Goal: Information Seeking & Learning: Learn about a topic

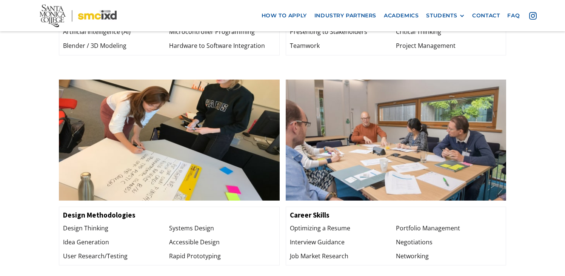
scroll to position [964, 0]
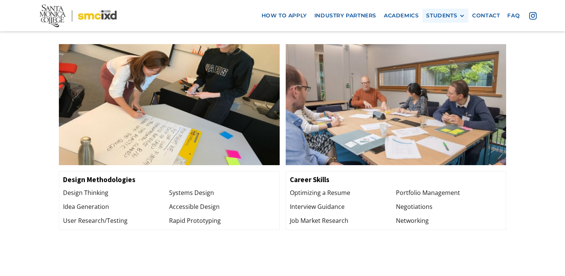
click at [451, 9] on div "STUDENTS PROspective Students GRAD SHOW 2025 Current Students Alumni" at bounding box center [445, 16] width 46 height 14
click at [442, 19] on div "STUDENTS" at bounding box center [441, 15] width 31 height 6
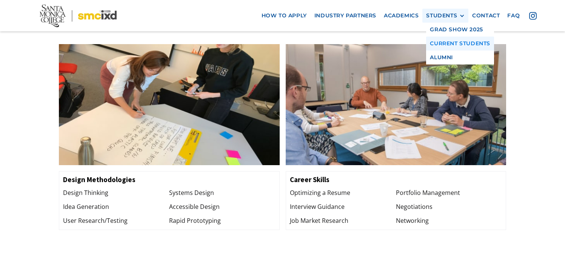
click at [447, 45] on link "Current Students" at bounding box center [460, 44] width 68 height 14
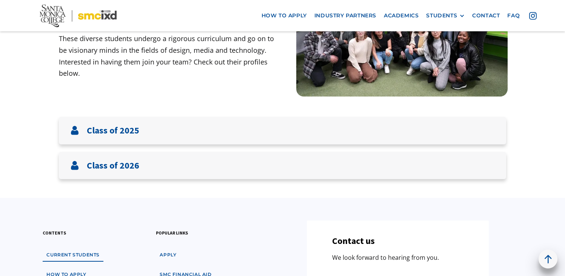
scroll to position [115, 0]
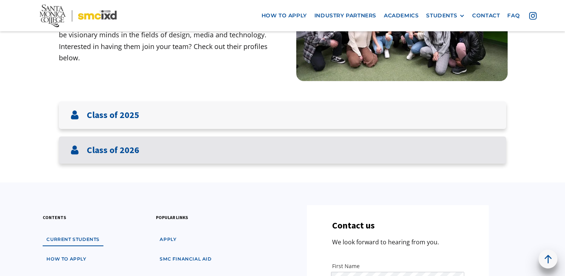
click at [460, 139] on div "Class of 2026" at bounding box center [282, 151] width 447 height 28
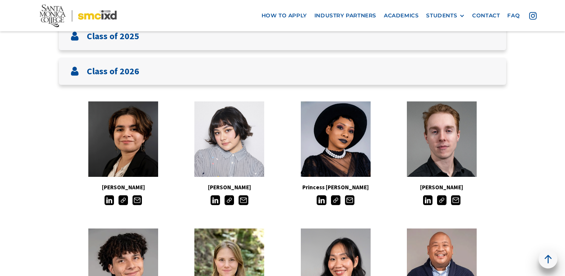
scroll to position [229, 0]
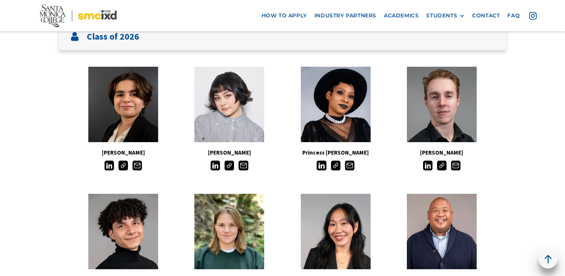
click at [336, 168] on img at bounding box center [335, 165] width 9 height 9
click at [121, 166] on img at bounding box center [123, 165] width 9 height 9
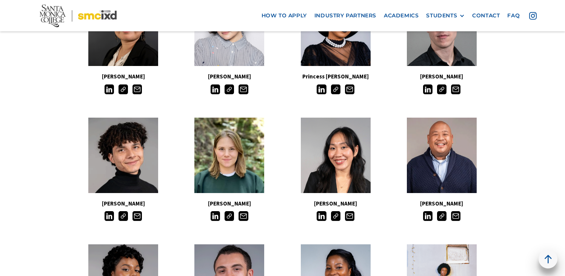
scroll to position [340, 0]
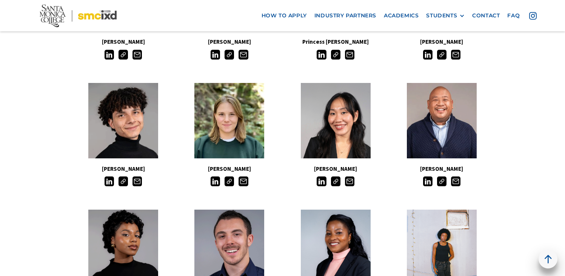
click at [125, 185] on img at bounding box center [123, 181] width 9 height 9
click at [439, 184] on img at bounding box center [441, 181] width 9 height 9
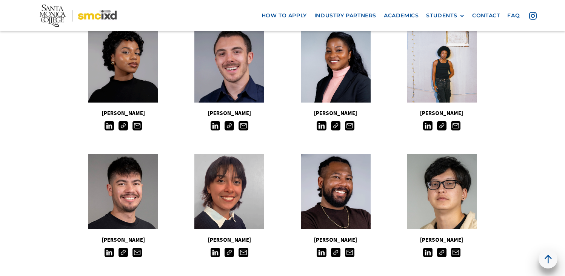
scroll to position [524, 0]
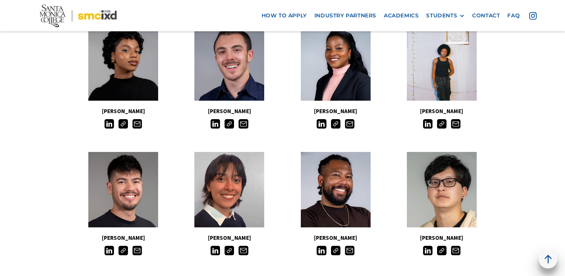
click at [334, 124] on img at bounding box center [335, 123] width 9 height 9
click at [228, 126] on img at bounding box center [229, 123] width 9 height 9
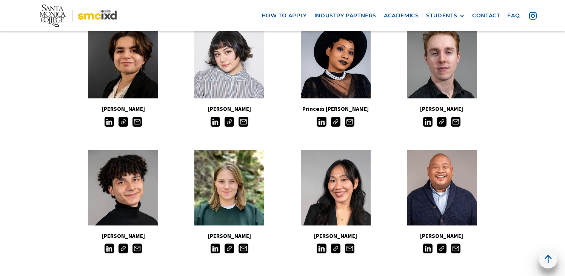
scroll to position [271, 0]
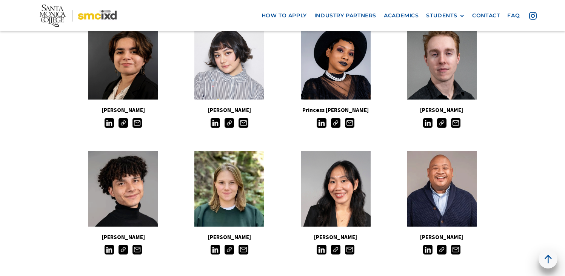
click at [122, 250] on img at bounding box center [123, 249] width 9 height 9
click at [444, 125] on img at bounding box center [441, 122] width 9 height 9
click at [336, 252] on img at bounding box center [335, 249] width 9 height 9
